Goal: Task Accomplishment & Management: Manage account settings

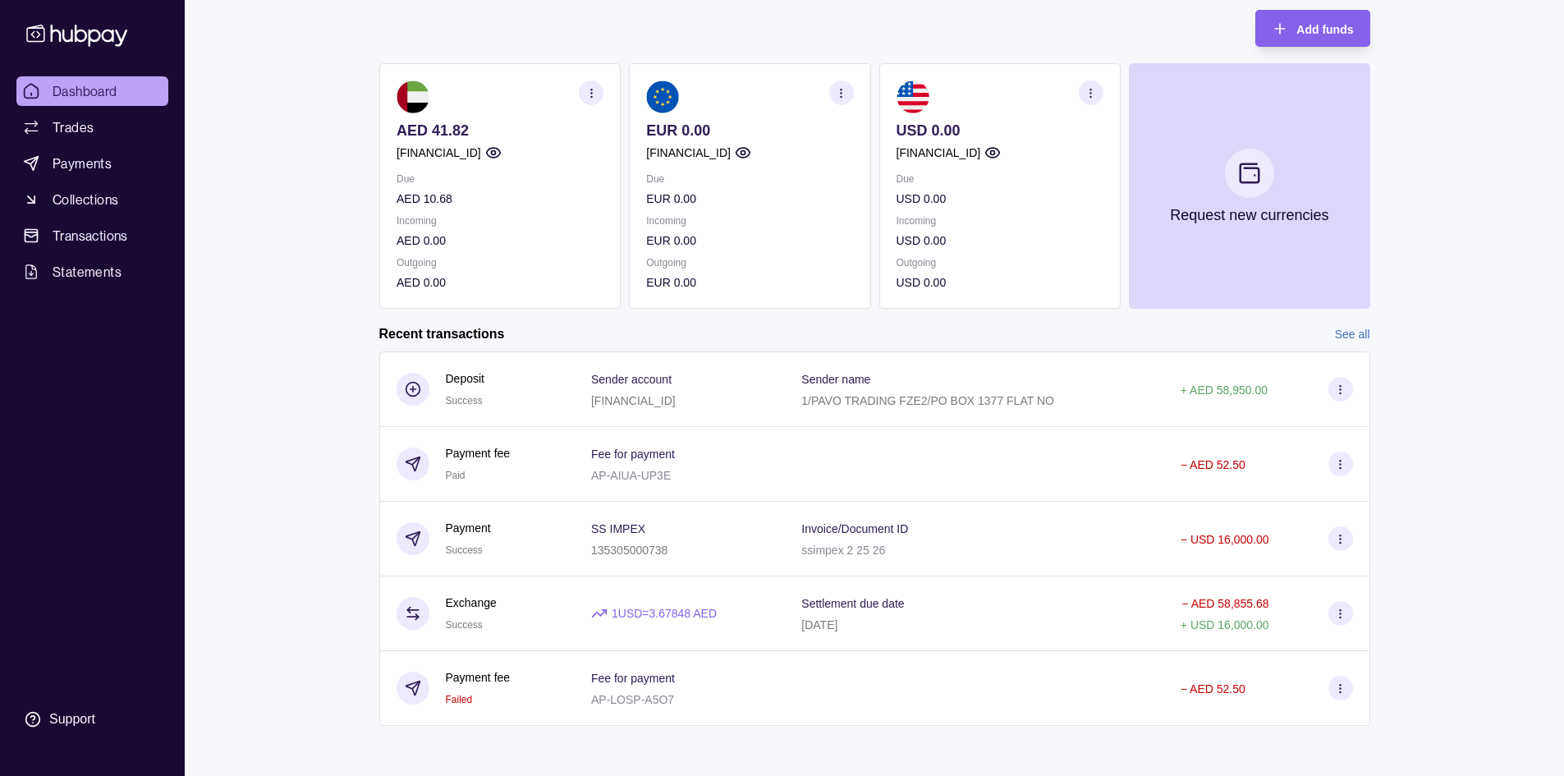
scroll to position [98, 0]
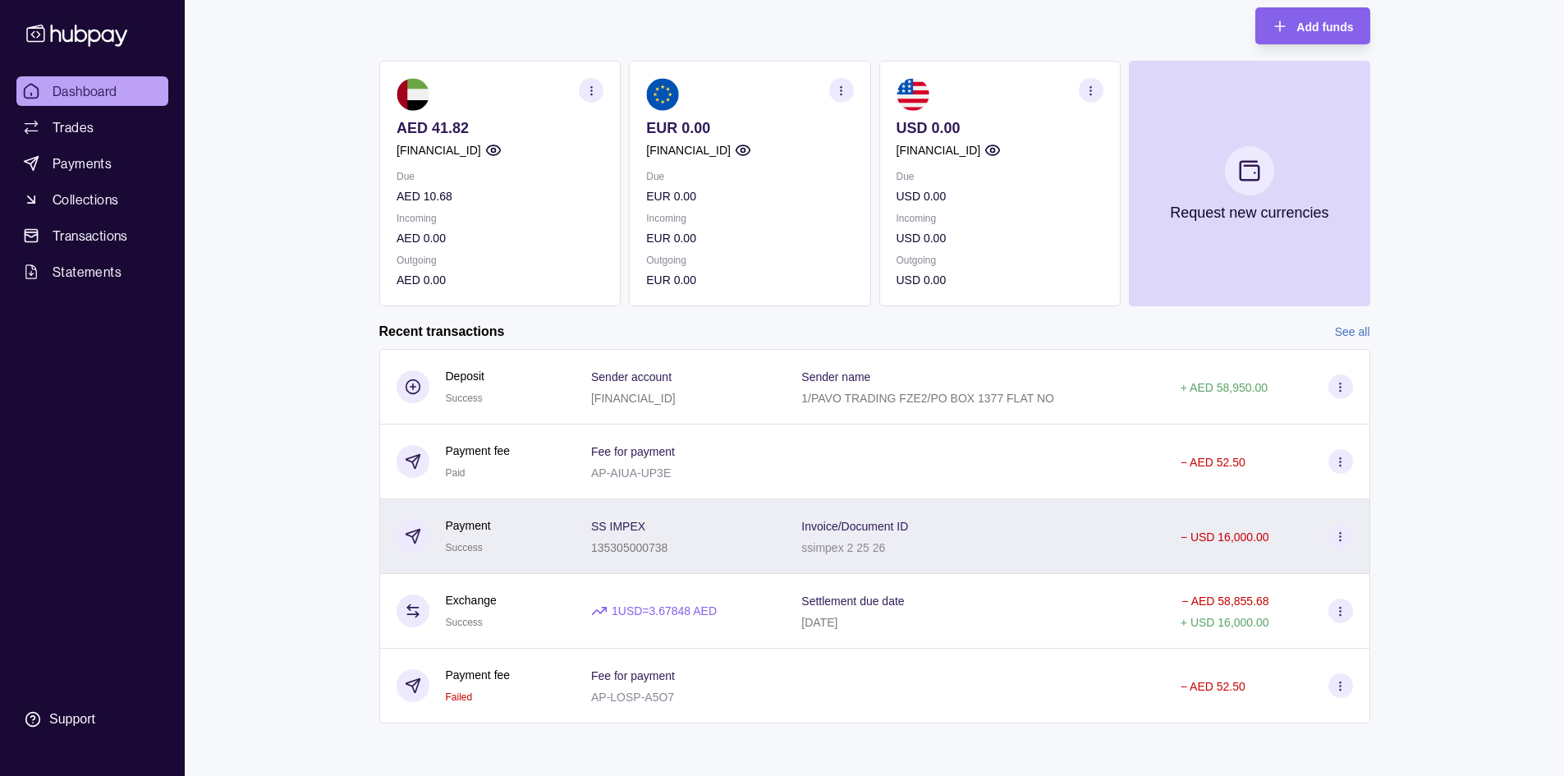
click at [1222, 537] on p "− USD 16,000.00" at bounding box center [1224, 536] width 89 height 13
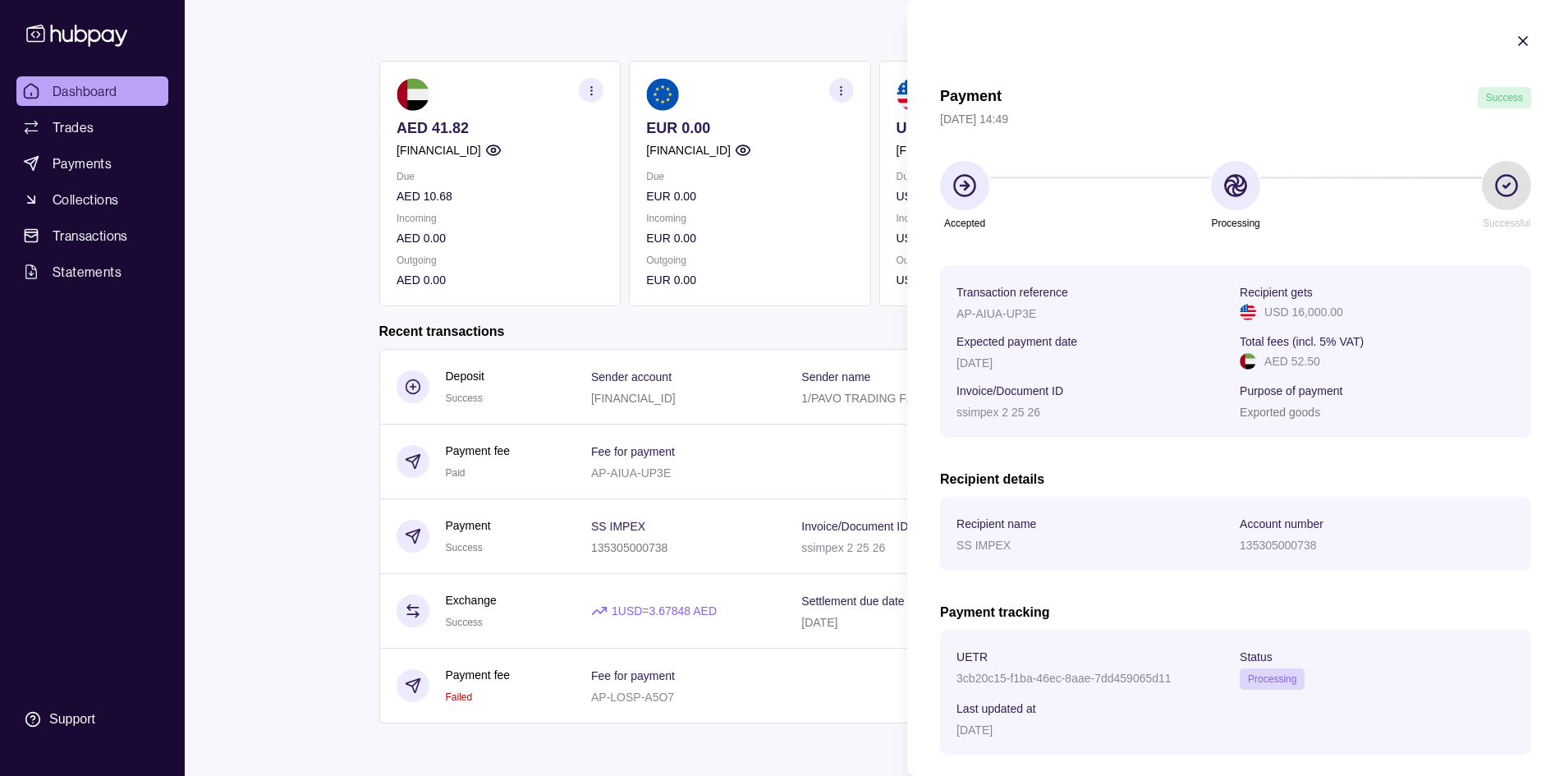
scroll to position [82, 0]
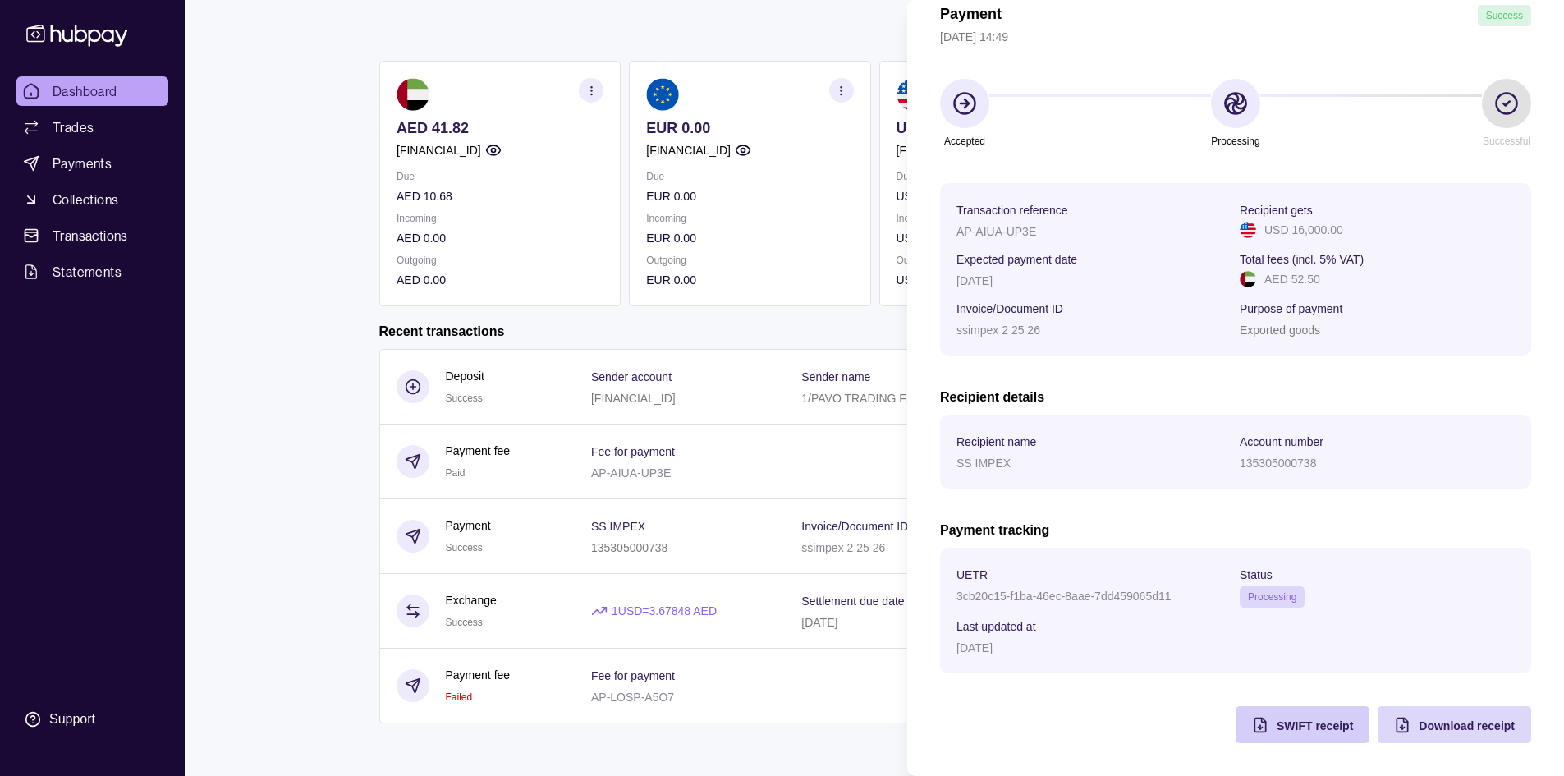
click at [1303, 724] on span "SWIFT receipt" at bounding box center [1314, 725] width 76 height 13
click at [715, 21] on html "Dashboard Trades Payments Collections Transactions Statements Support S Hello, …" at bounding box center [782, 338] width 1564 height 873
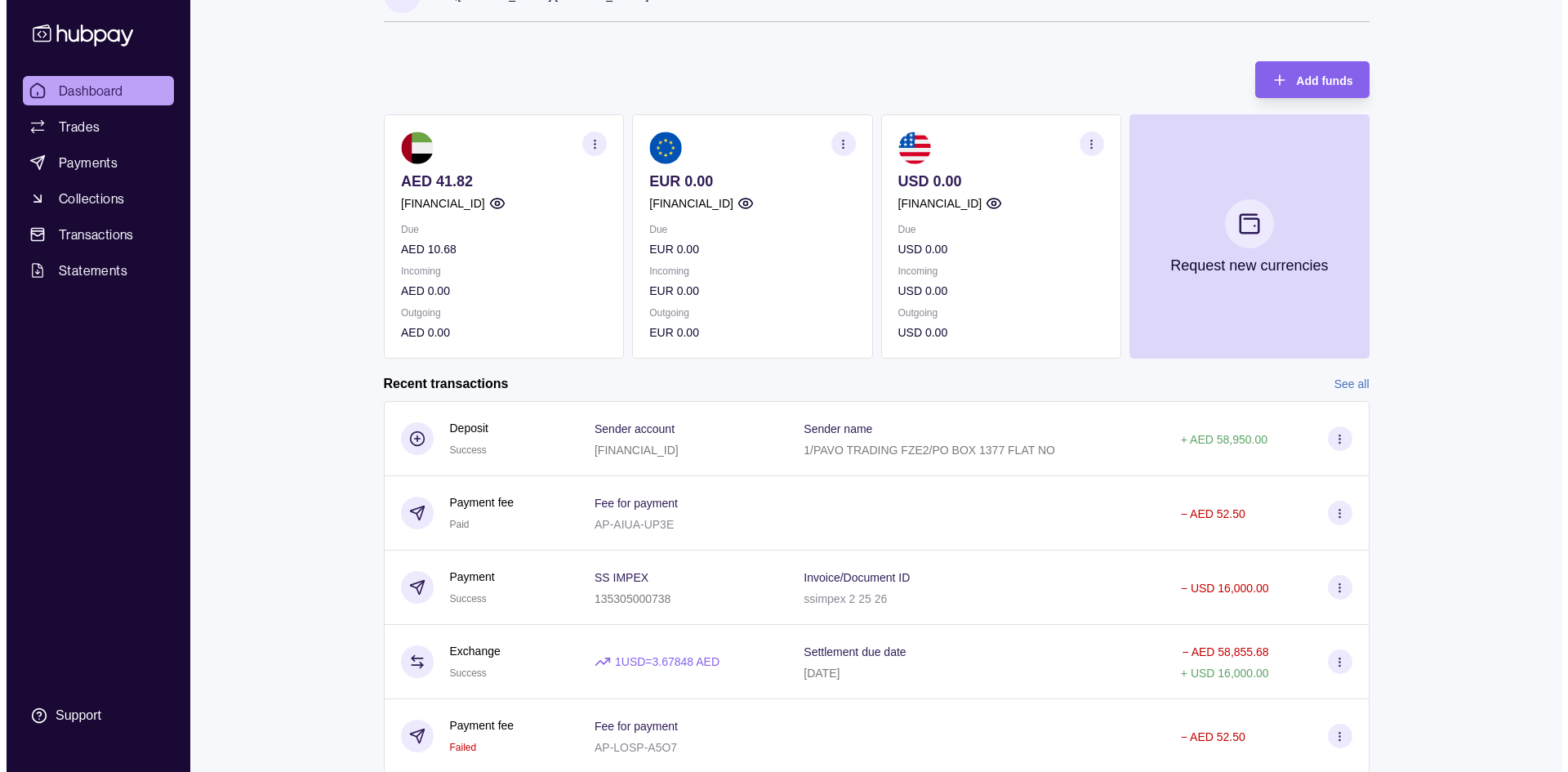
scroll to position [0, 0]
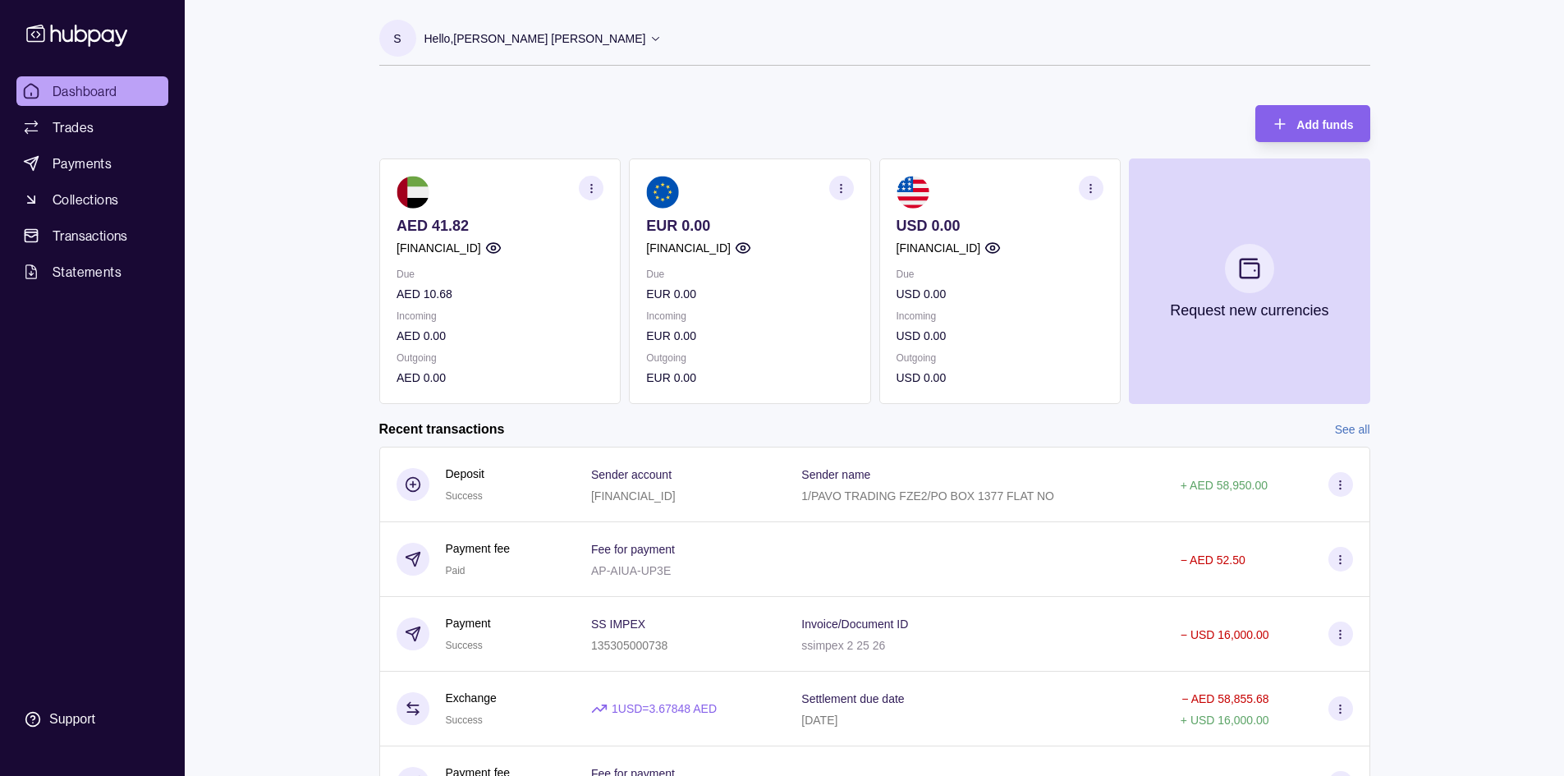
click at [556, 21] on div "Hello, [PERSON_NAME] [PERSON_NAME]" at bounding box center [543, 38] width 238 height 34
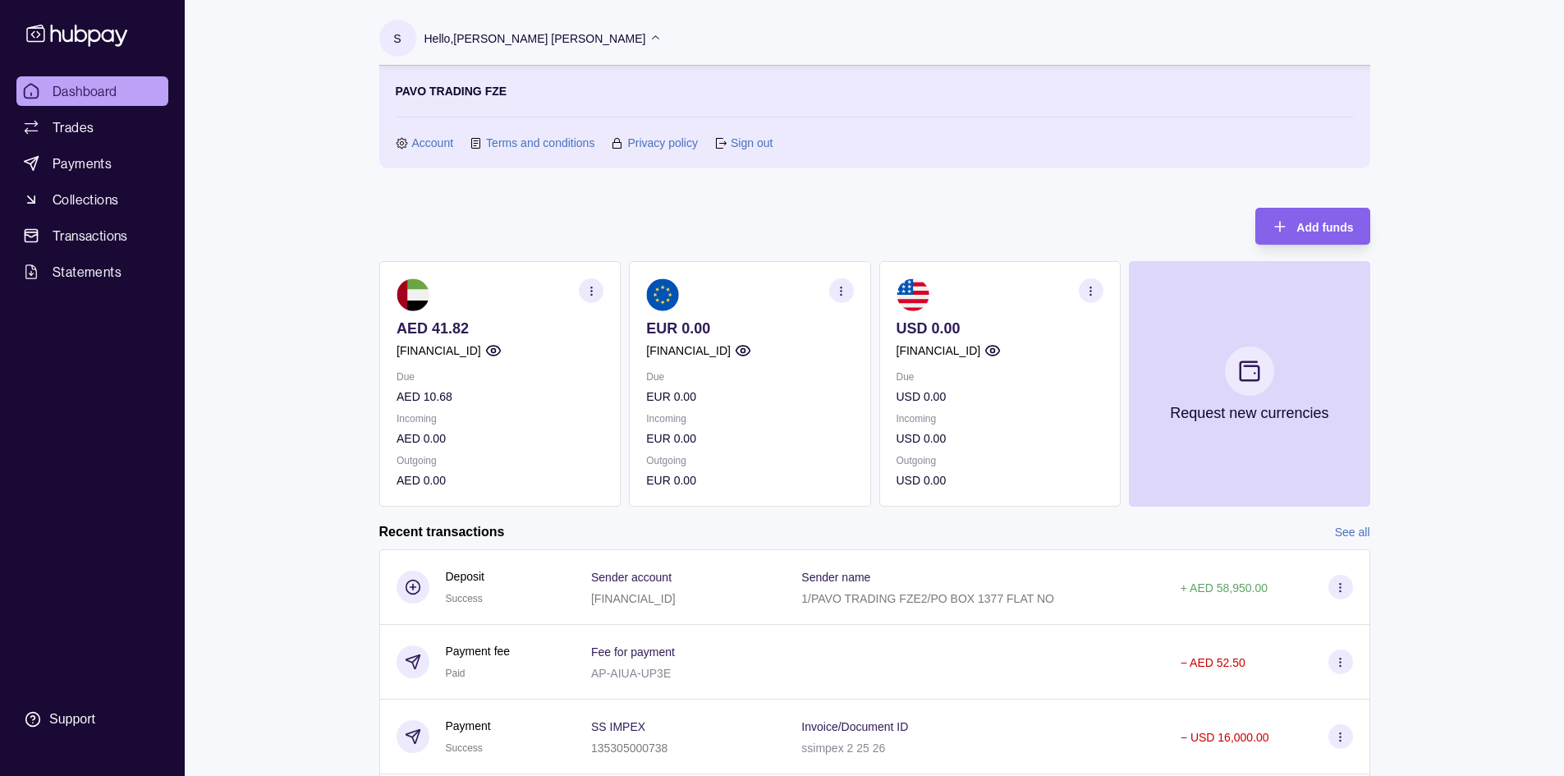
click at [749, 146] on link "Sign out" at bounding box center [751, 143] width 42 height 18
